Goal: Navigation & Orientation: Find specific page/section

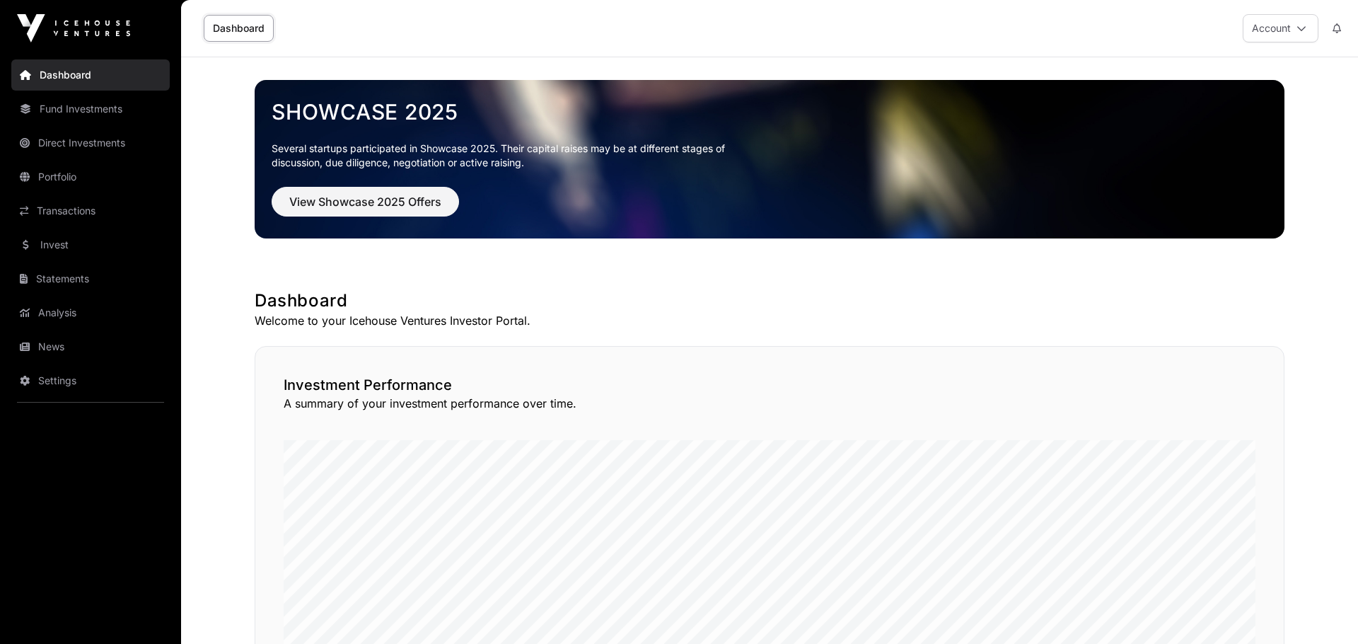
click at [53, 348] on link "News" at bounding box center [90, 346] width 158 height 31
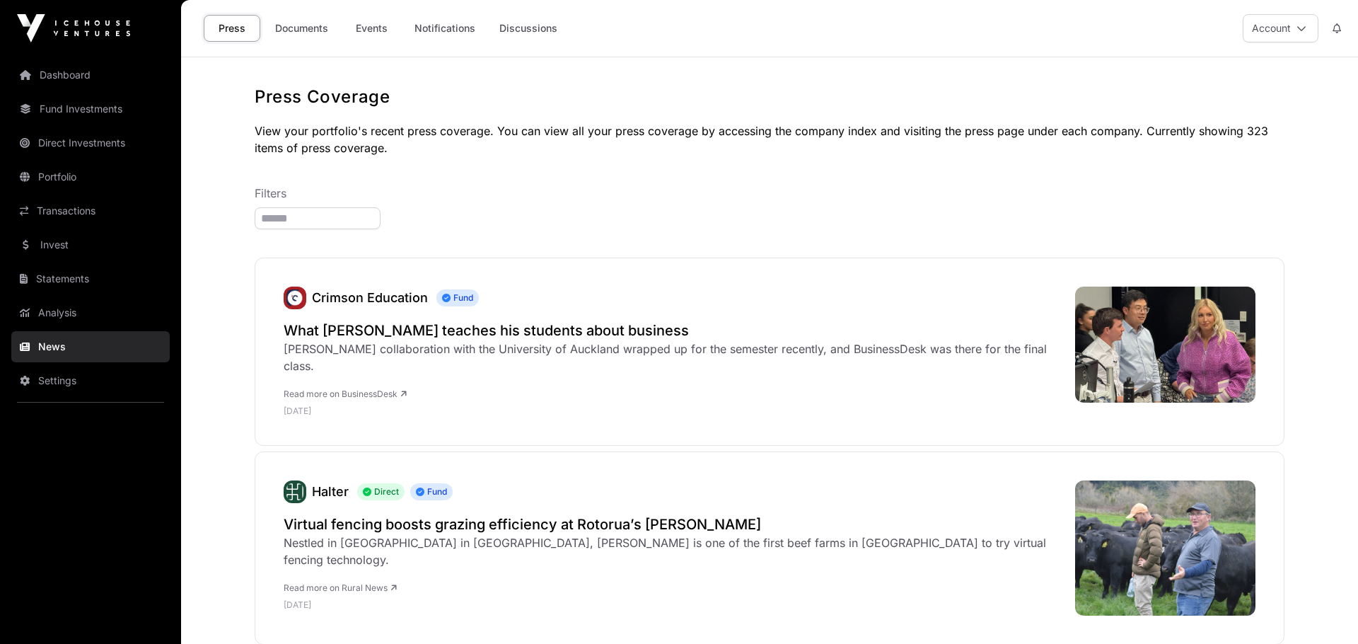
click at [311, 22] on link "Documents" at bounding box center [301, 28] width 71 height 27
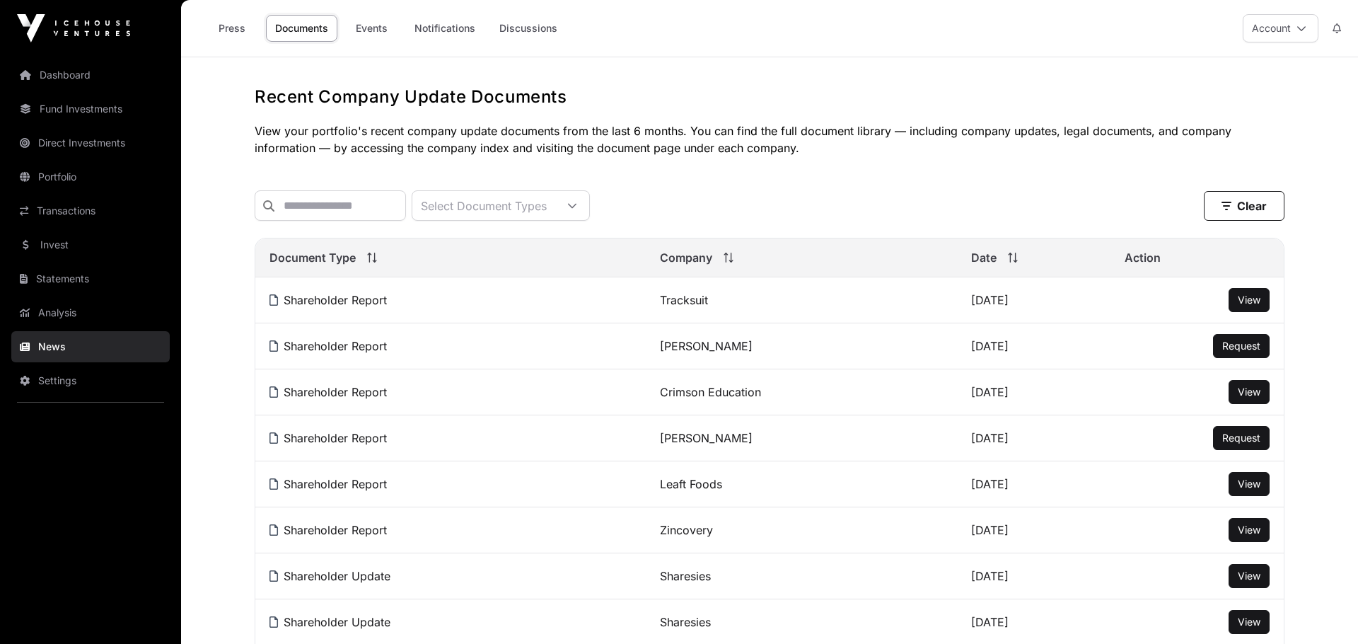
click at [71, 245] on link "Invest" at bounding box center [90, 244] width 158 height 31
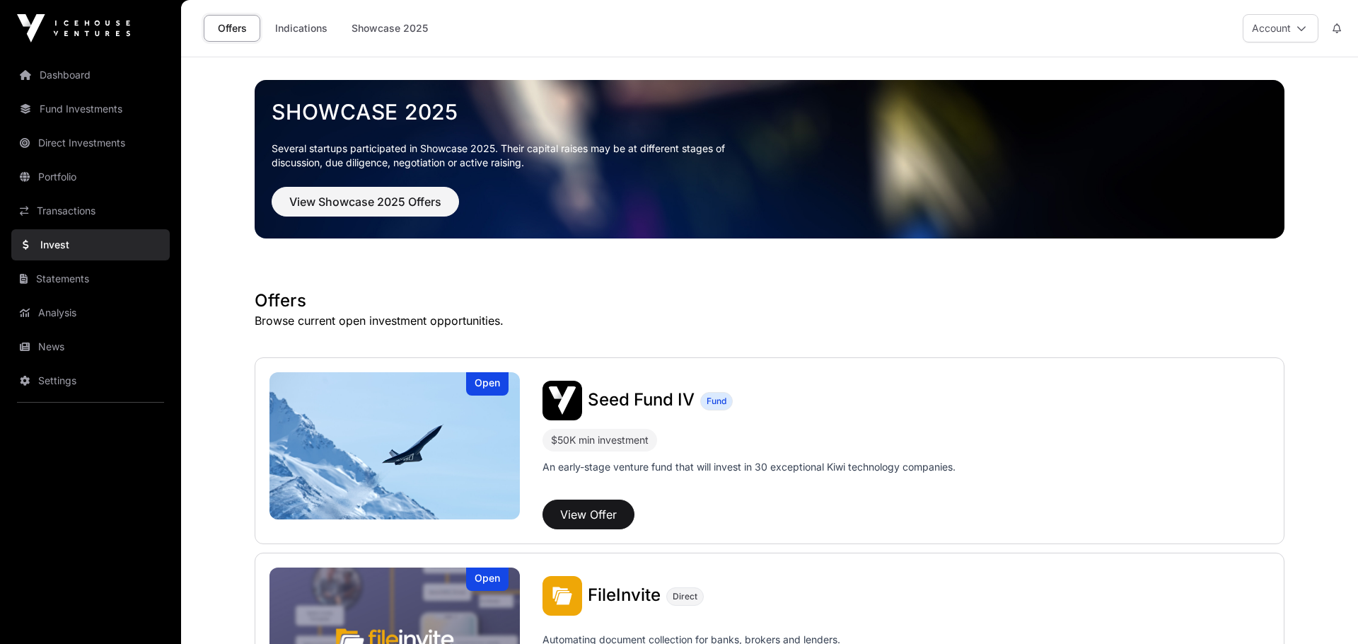
click at [83, 112] on link "Fund Investments" at bounding box center [90, 108] width 158 height 31
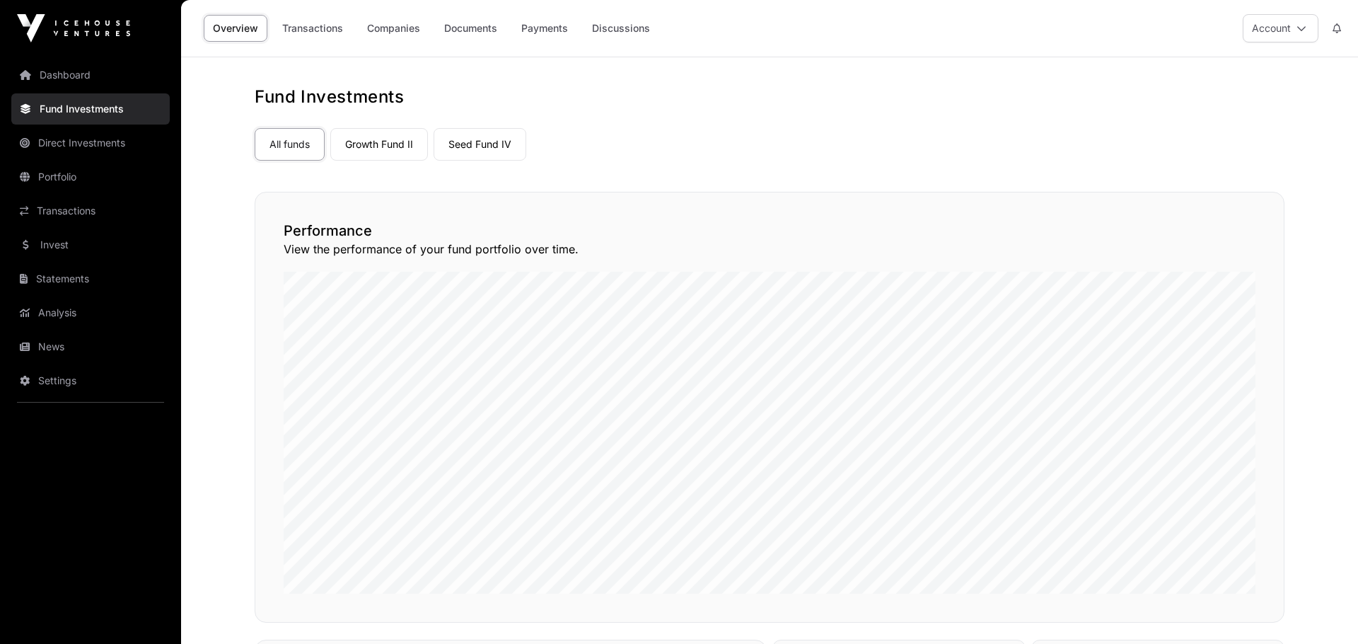
click at [92, 204] on link "Transactions" at bounding box center [90, 210] width 158 height 31
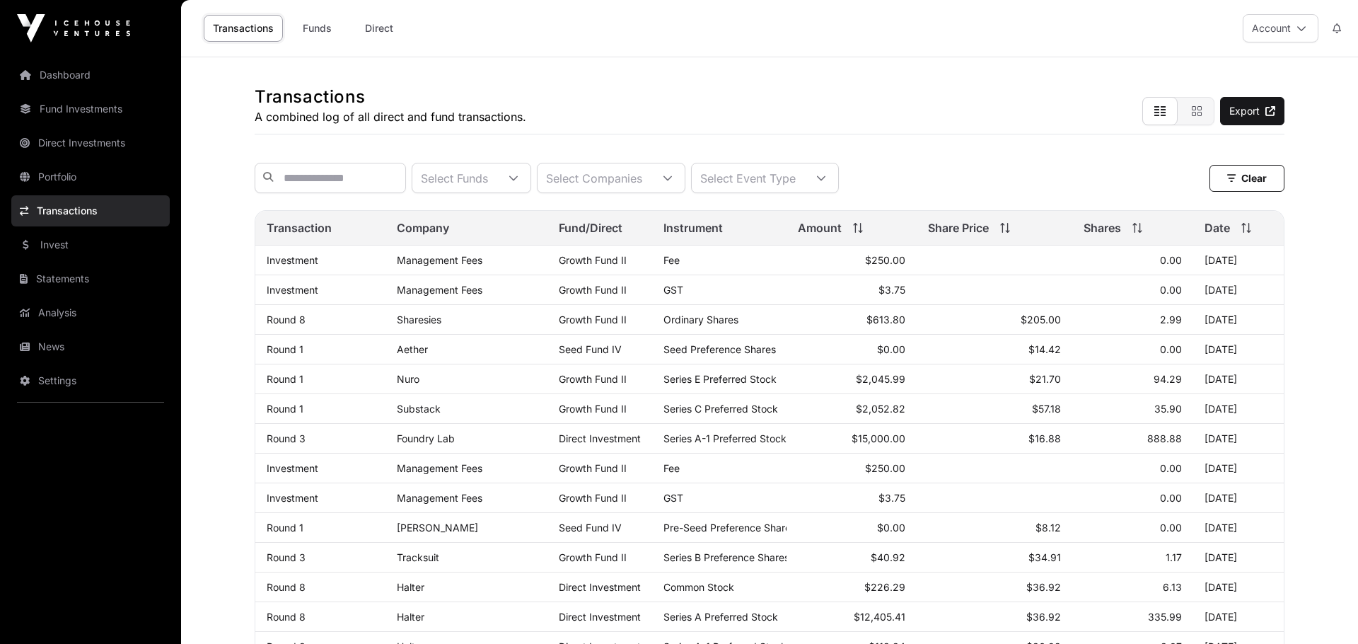
click at [95, 174] on link "Portfolio" at bounding box center [90, 176] width 158 height 31
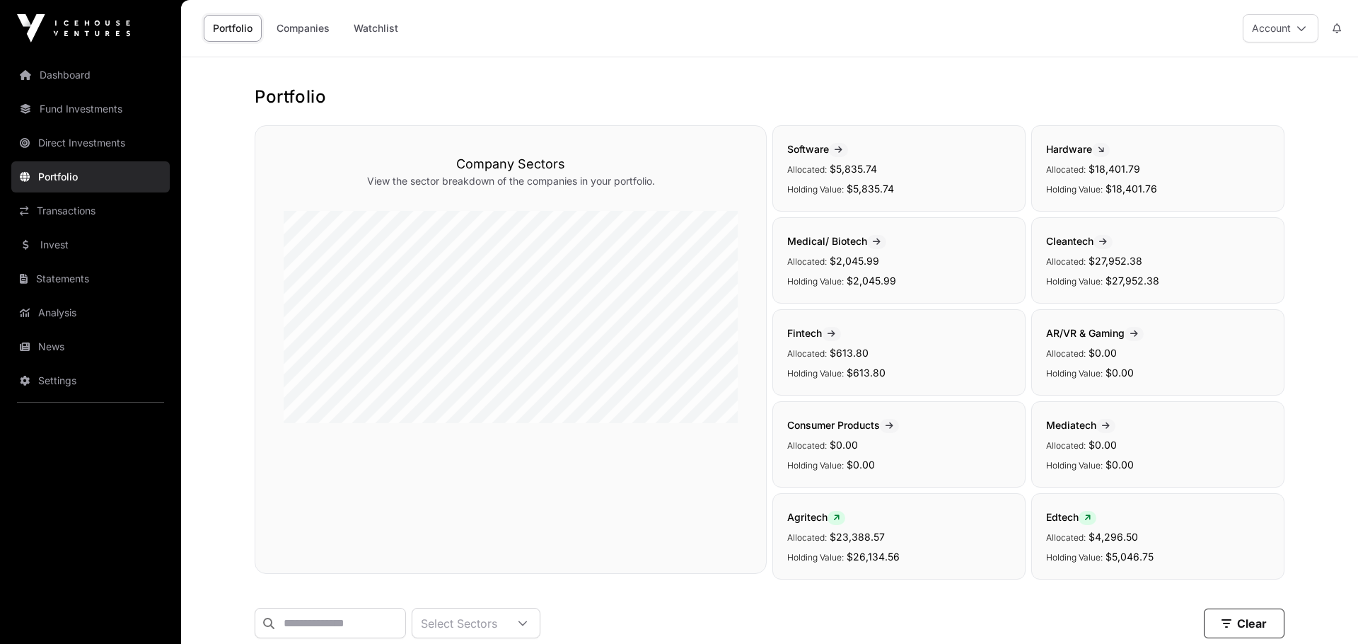
click at [103, 139] on link "Direct Investments" at bounding box center [90, 142] width 158 height 31
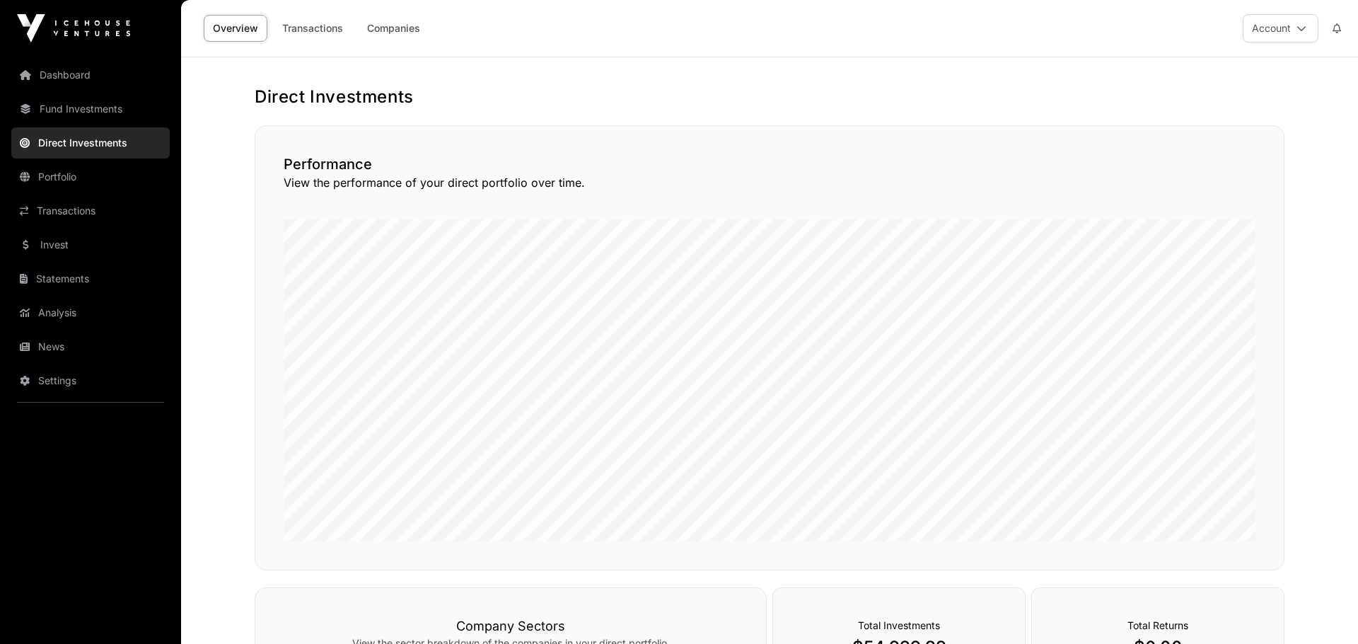
click at [100, 117] on link "Fund Investments" at bounding box center [90, 108] width 158 height 31
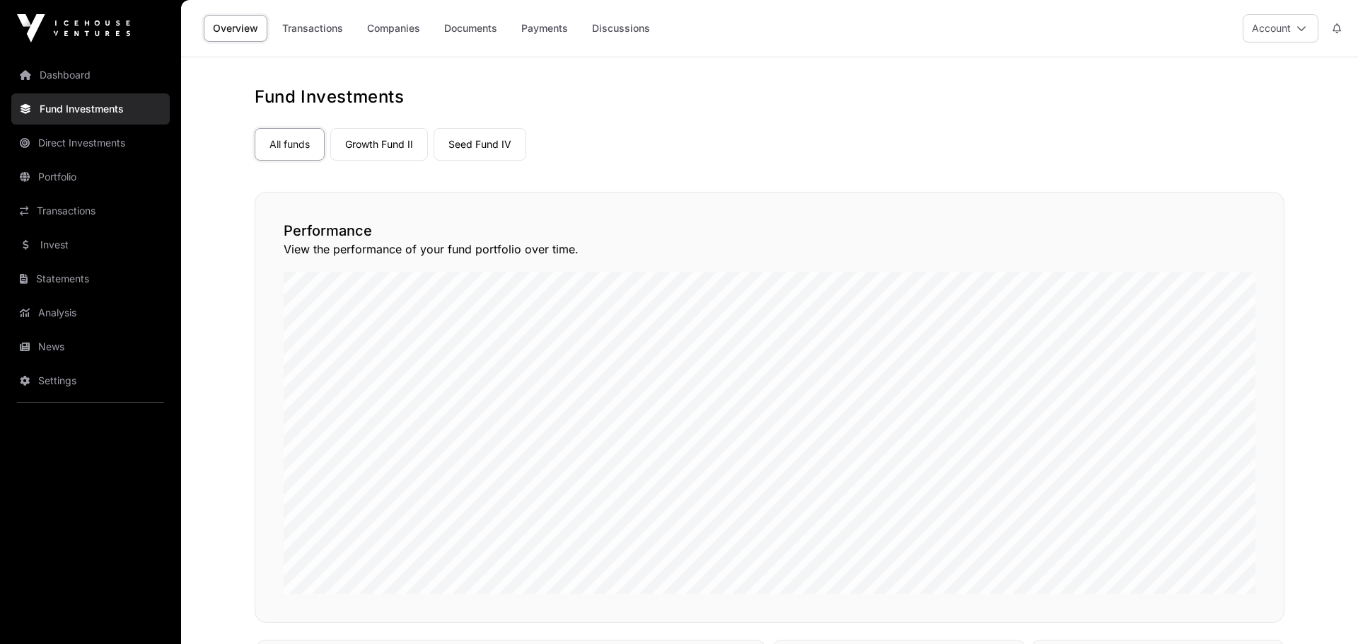
click at [506, 144] on link "Seed Fund IV" at bounding box center [480, 144] width 93 height 33
